Goal: Task Accomplishment & Management: Use online tool/utility

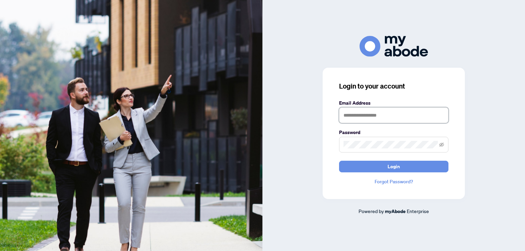
click at [394, 112] on input "text" at bounding box center [393, 115] width 109 height 16
type input "**********"
click at [339, 161] on button "Login" at bounding box center [393, 167] width 109 height 12
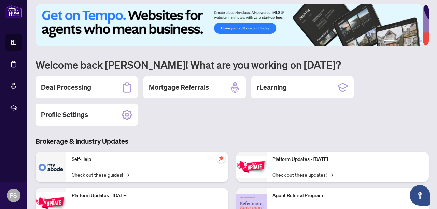
scroll to position [4, 0]
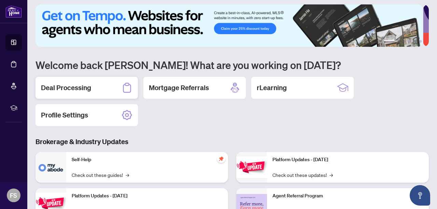
click at [81, 86] on h2 "Deal Processing" at bounding box center [66, 88] width 50 height 10
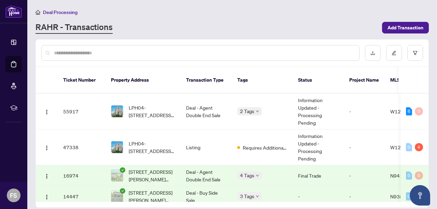
click at [154, 104] on span "LPH04-[STREET_ADDRESS][PERSON_NAME]" at bounding box center [152, 111] width 46 height 15
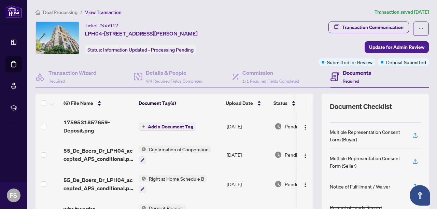
scroll to position [197, 0]
click at [412, 183] on icon "button" at bounding box center [415, 185] width 6 height 6
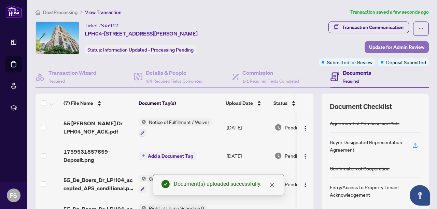
click at [394, 46] on span "Update for Admin Review" at bounding box center [396, 47] width 55 height 11
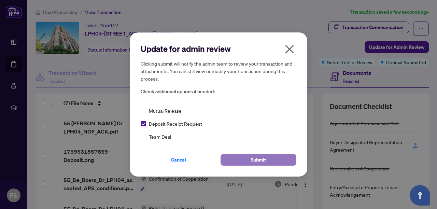
click at [260, 159] on span "Submit" at bounding box center [258, 159] width 15 height 11
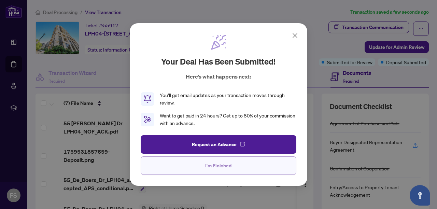
click at [236, 169] on button "I'm Finished" at bounding box center [219, 165] width 156 height 18
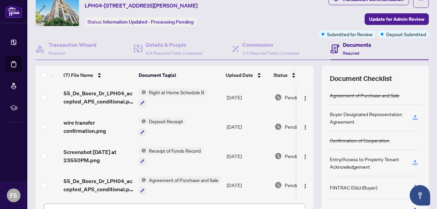
scroll to position [0, 0]
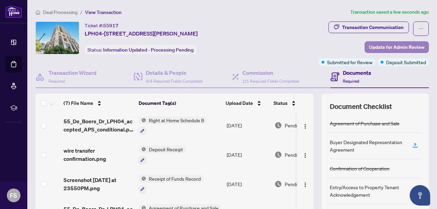
click at [391, 47] on span "Update for Admin Review" at bounding box center [396, 47] width 55 height 11
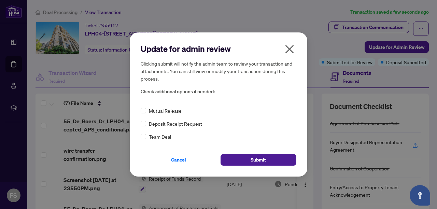
click at [288, 51] on icon "close" at bounding box center [290, 49] width 9 height 9
